Goal: Task Accomplishment & Management: Use online tool/utility

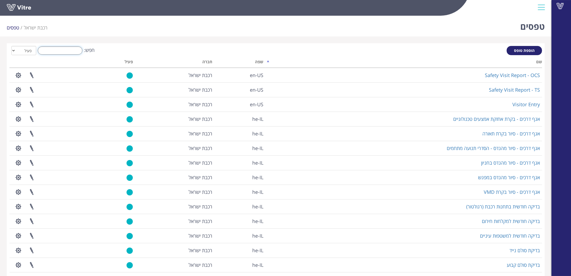
click at [78, 51] on input "חפש:" at bounding box center [60, 50] width 45 height 8
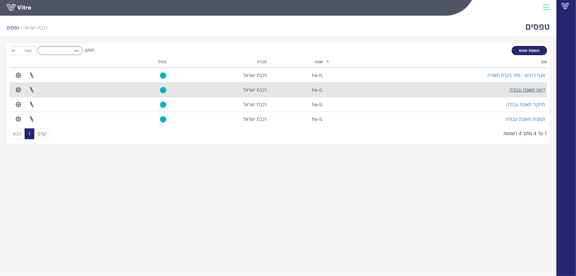
type input "תאו"
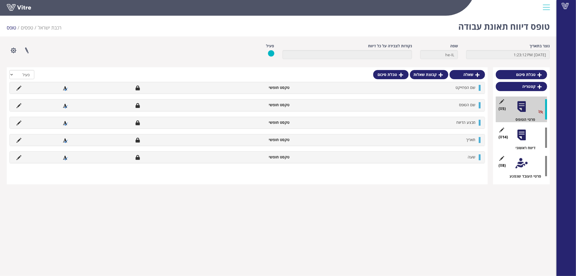
click at [525, 136] on div at bounding box center [522, 135] width 12 height 12
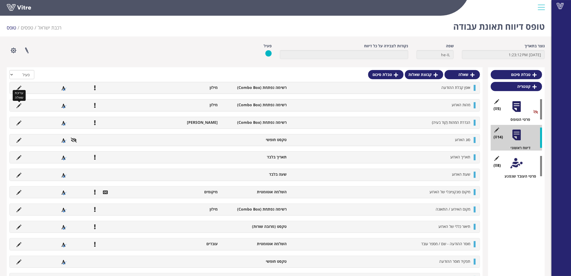
click at [20, 104] on icon at bounding box center [18, 105] width 5 height 5
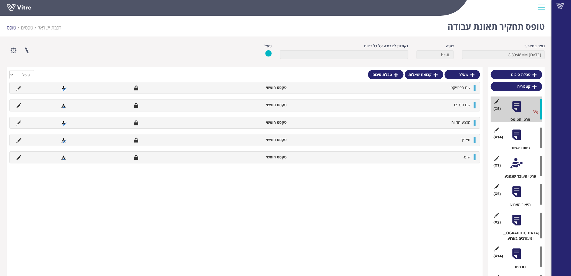
click at [518, 135] on div at bounding box center [517, 135] width 12 height 12
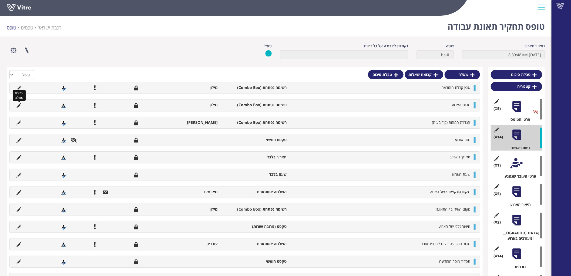
click at [16, 104] on icon at bounding box center [18, 105] width 5 height 5
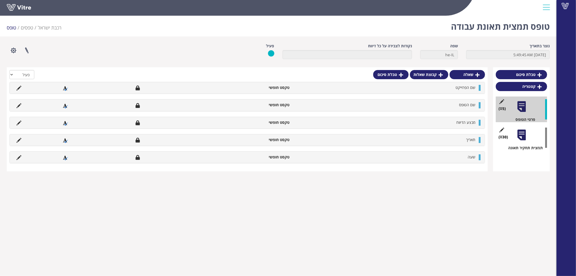
drag, startPoint x: 519, startPoint y: 136, endPoint x: 495, endPoint y: 129, distance: 25.6
click at [519, 136] on div at bounding box center [522, 135] width 12 height 12
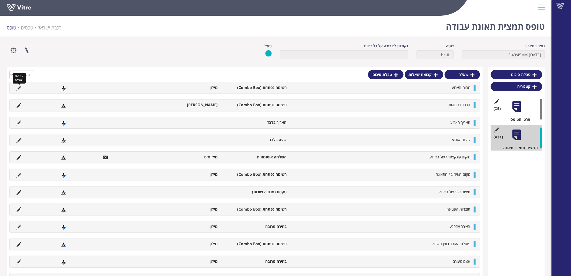
click at [17, 88] on icon at bounding box center [18, 88] width 5 height 5
